Goal: Task Accomplishment & Management: Use online tool/utility

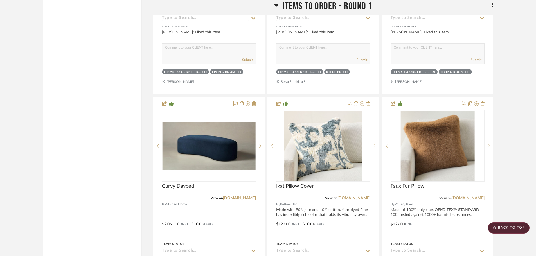
scroll to position [51, 0]
click at [516, 228] on scroll-to-top-button "BACK TO TOP" at bounding box center [509, 227] width 42 height 11
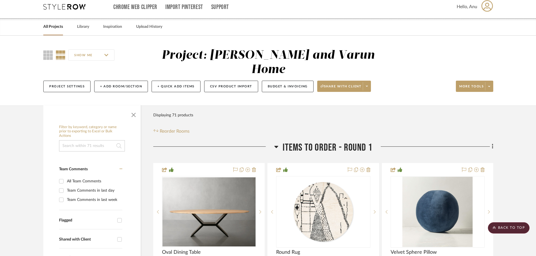
scroll to position [0, 0]
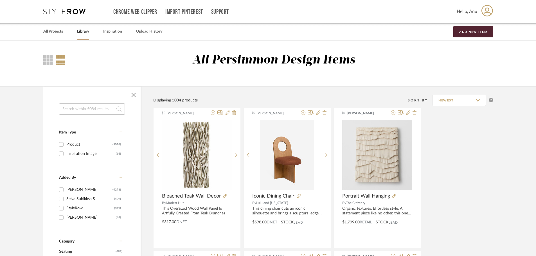
click at [65, 108] on input at bounding box center [92, 108] width 66 height 11
type input "wallcovering"
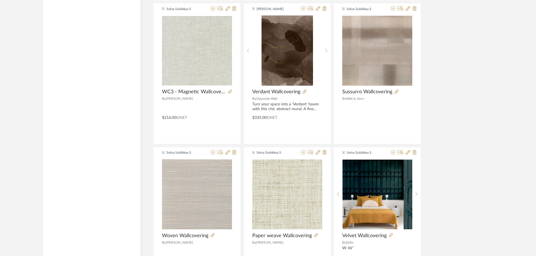
scroll to position [1517, 0]
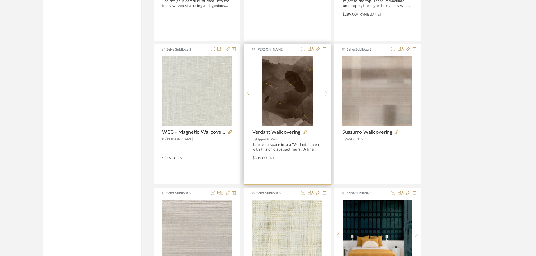
click at [302, 50] on icon at bounding box center [303, 49] width 4 height 4
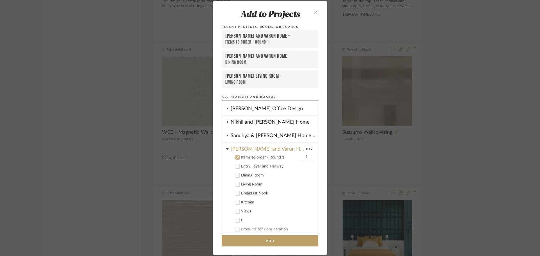
scroll to position [74, 0]
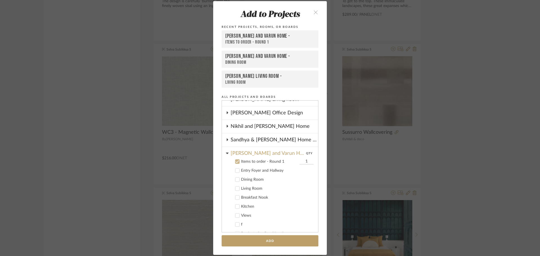
click at [235, 178] on icon at bounding box center [237, 180] width 4 height 4
click at [236, 162] on icon at bounding box center [237, 162] width 4 height 4
click at [252, 240] on button "Add" at bounding box center [269, 241] width 97 height 12
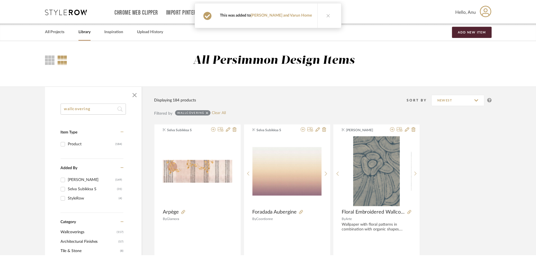
scroll to position [1517, 0]
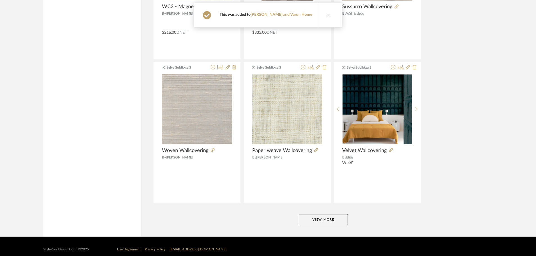
scroll to position [1650, 0]
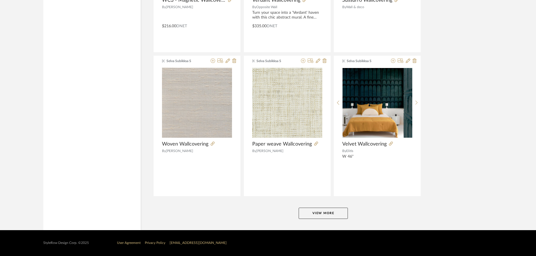
click at [312, 211] on button "View More" at bounding box center [322, 213] width 49 height 11
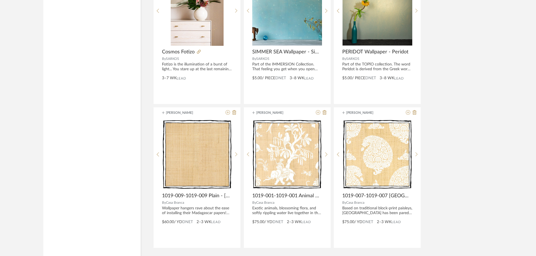
scroll to position [3374, 0]
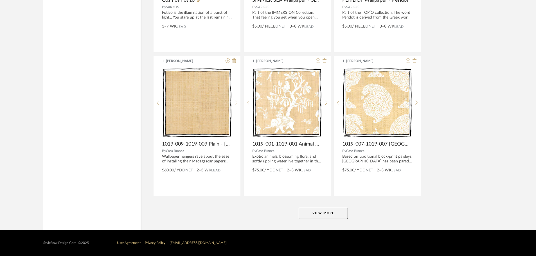
click at [327, 216] on button "View More" at bounding box center [322, 213] width 49 height 11
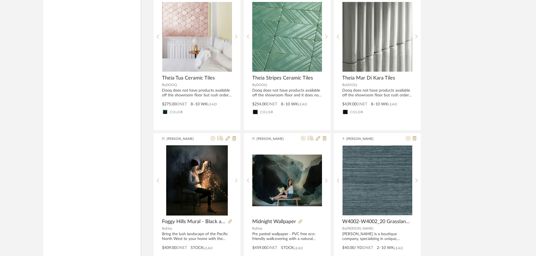
scroll to position [3824, 0]
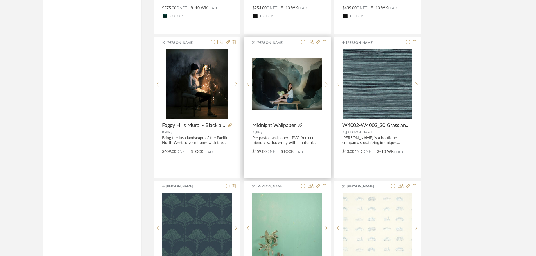
click at [301, 123] on icon at bounding box center [300, 125] width 4 height 4
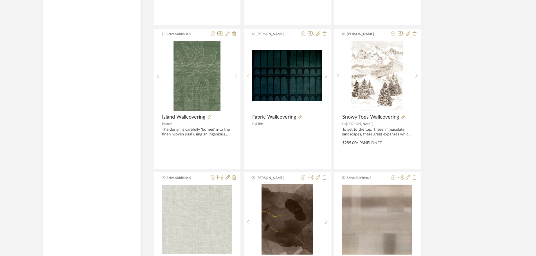
scroll to position [1492, 0]
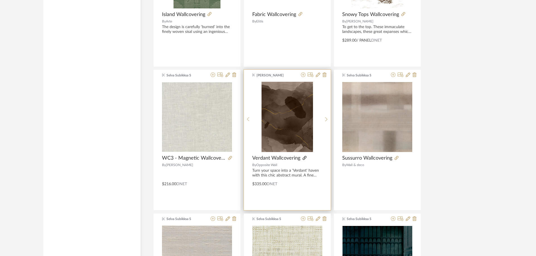
click at [303, 157] on icon at bounding box center [304, 158] width 4 height 4
